Goal: Transaction & Acquisition: Book appointment/travel/reservation

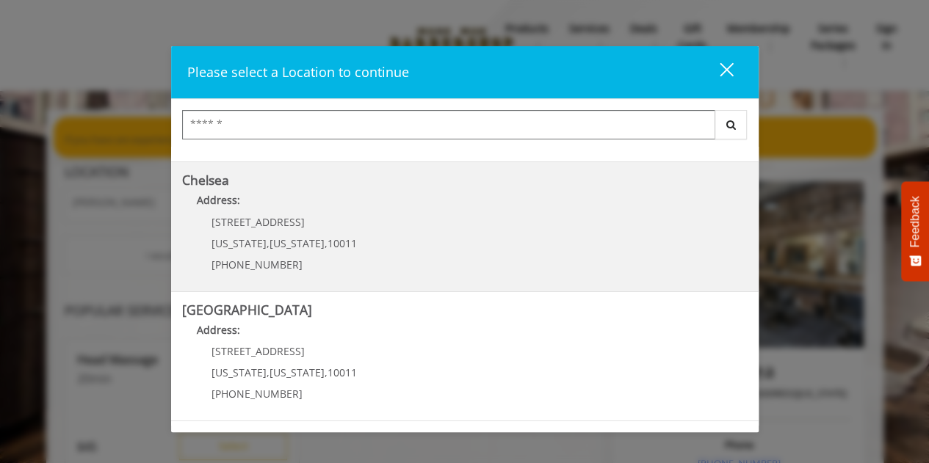
scroll to position [115, 0]
click at [293, 236] on span "[US_STATE]" at bounding box center [297, 243] width 55 height 14
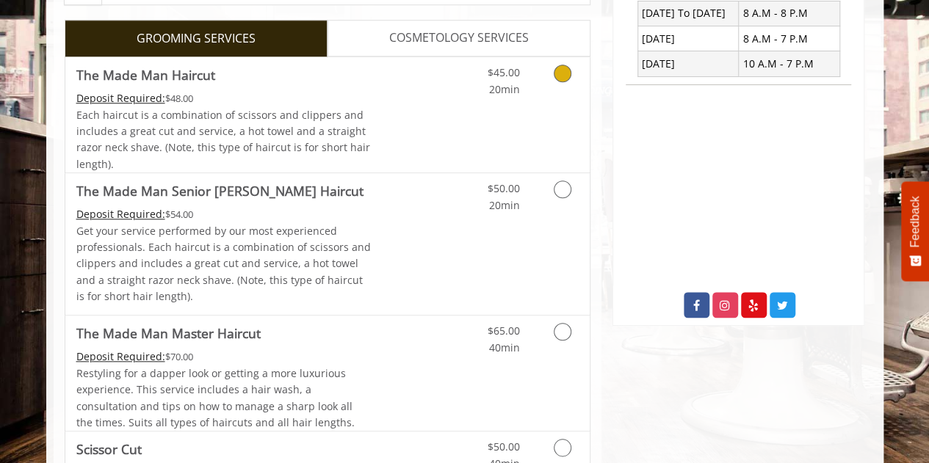
scroll to position [590, 0]
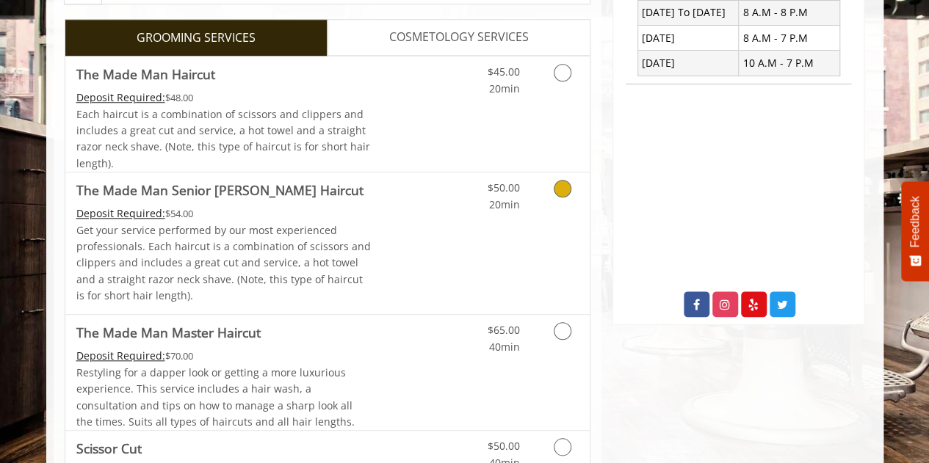
click at [566, 188] on icon "Grooming services" at bounding box center [563, 189] width 18 height 18
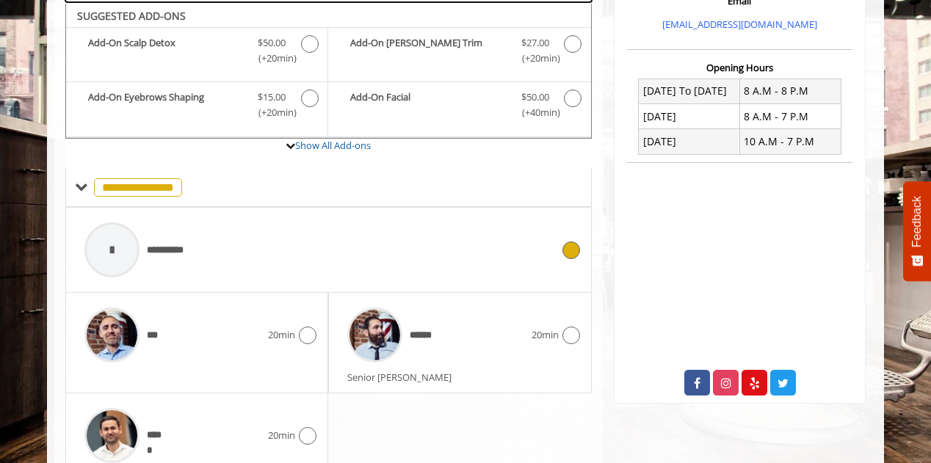
scroll to position [573, 0]
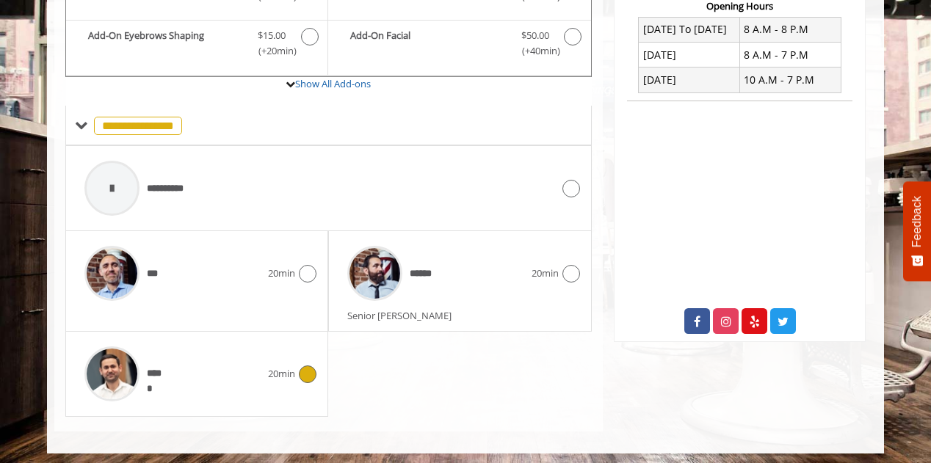
click at [313, 370] on icon at bounding box center [308, 375] width 18 height 18
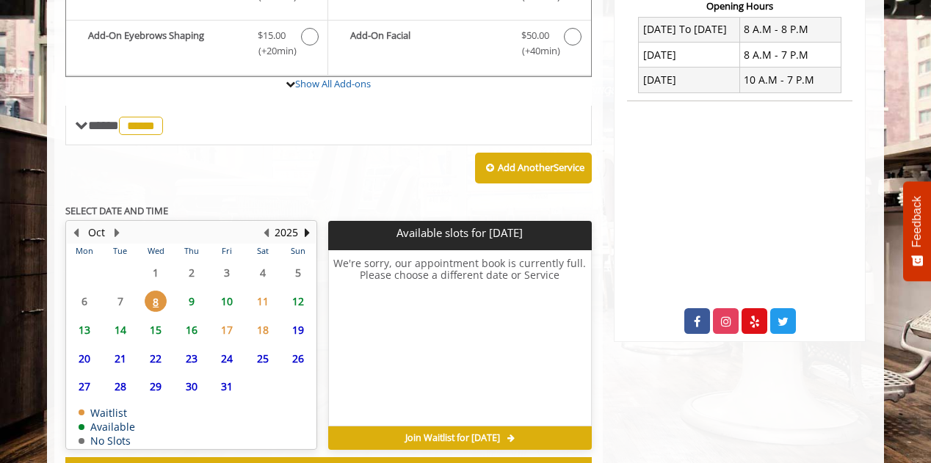
click at [229, 302] on span "10" at bounding box center [227, 301] width 22 height 21
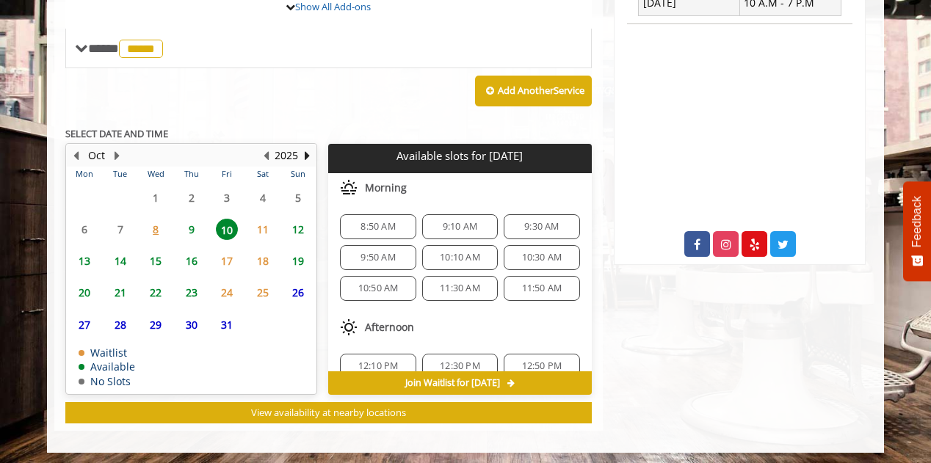
click at [191, 224] on span "9" at bounding box center [192, 229] width 22 height 21
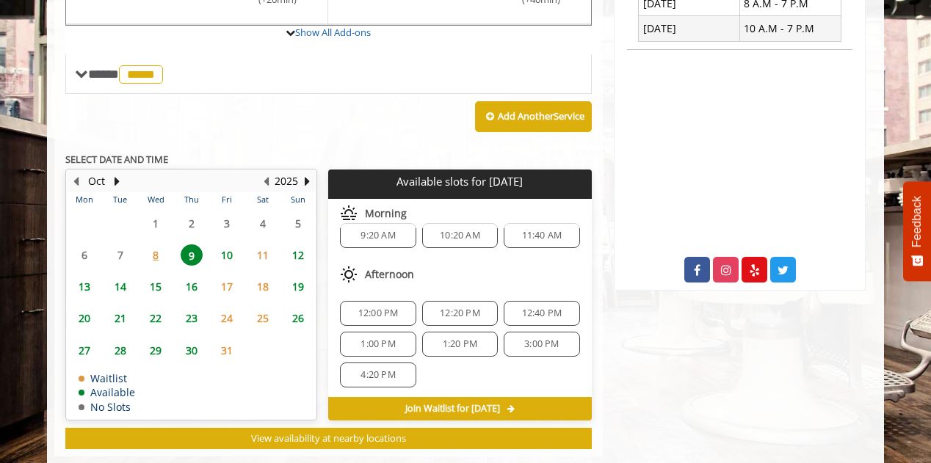
scroll to position [650, 0]
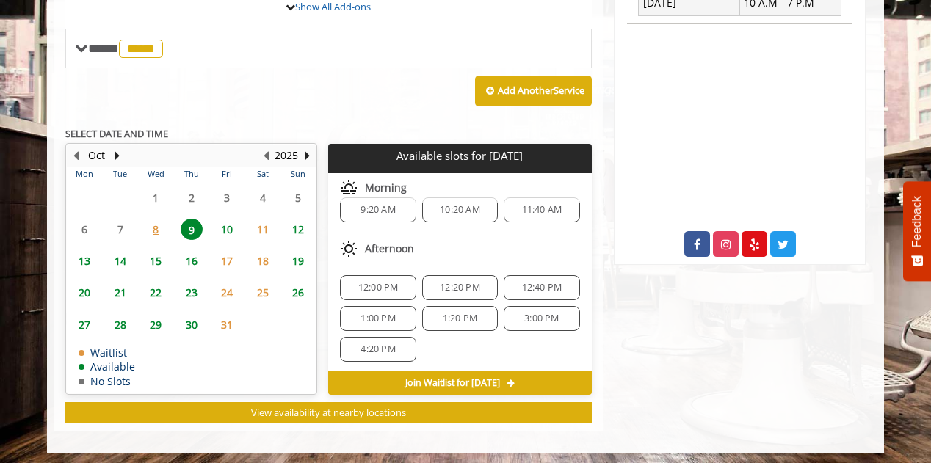
click at [116, 288] on span "21" at bounding box center [120, 292] width 22 height 21
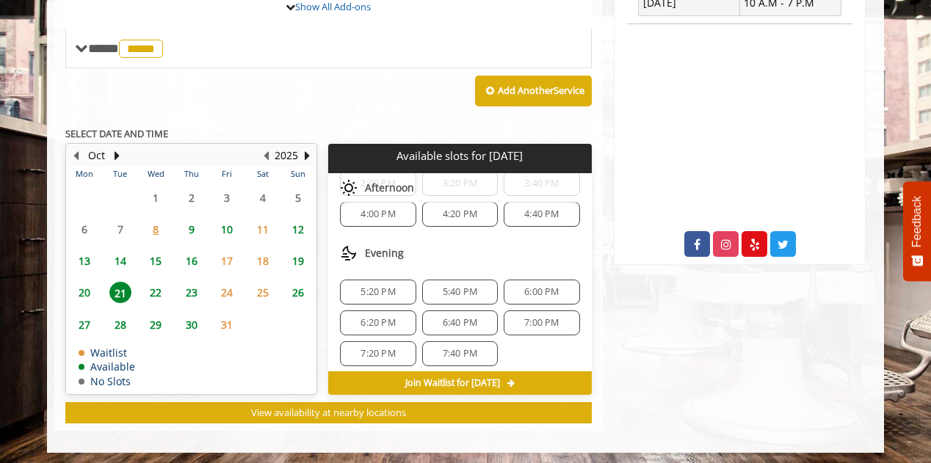
scroll to position [246, 0]
click at [229, 228] on span "10" at bounding box center [227, 229] width 22 height 21
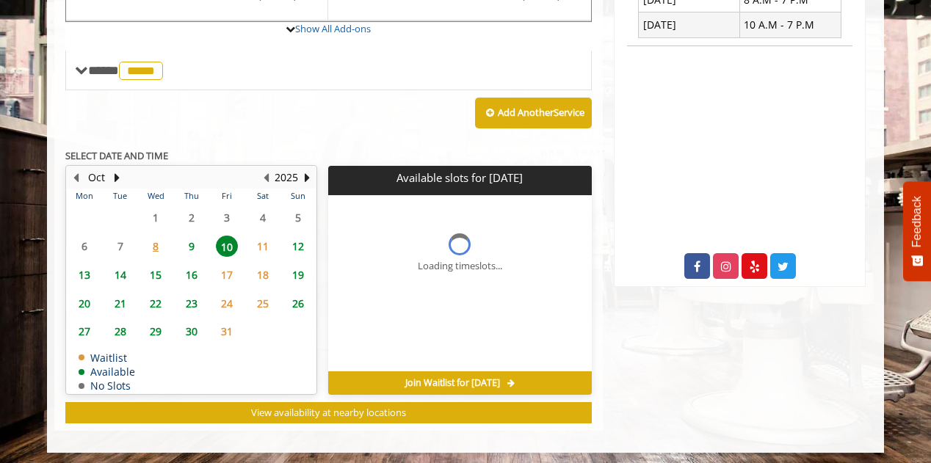
scroll to position [650, 0]
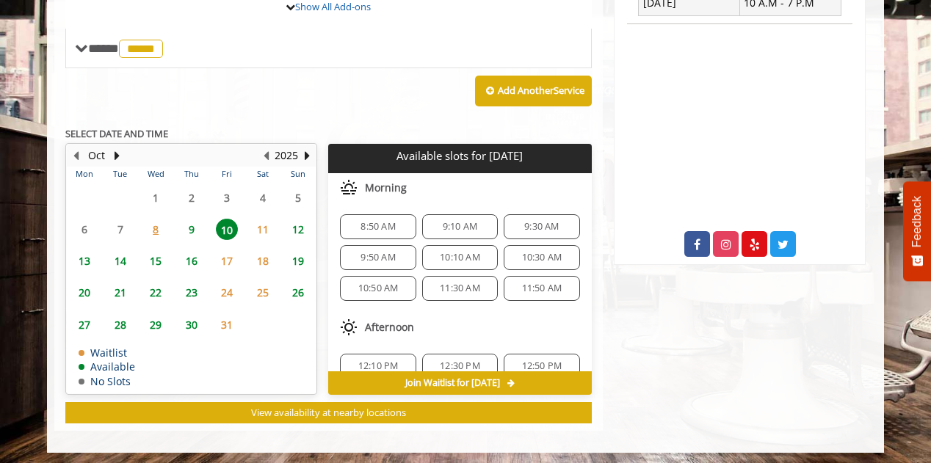
click at [190, 227] on span "9" at bounding box center [192, 229] width 22 height 21
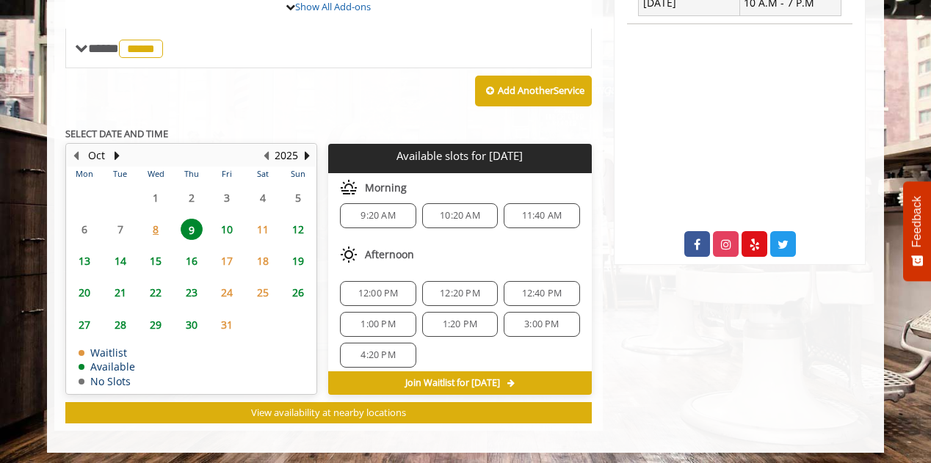
scroll to position [17, 0]
